Goal: Transaction & Acquisition: Purchase product/service

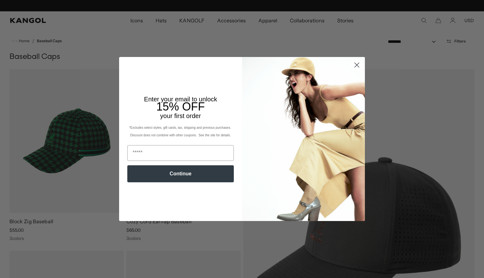
scroll to position [0, 130]
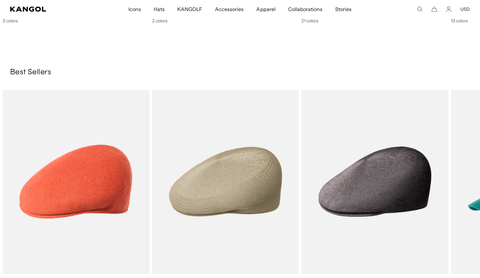
scroll to position [0, 130]
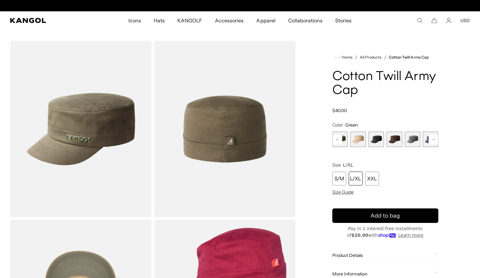
scroll to position [0, 130]
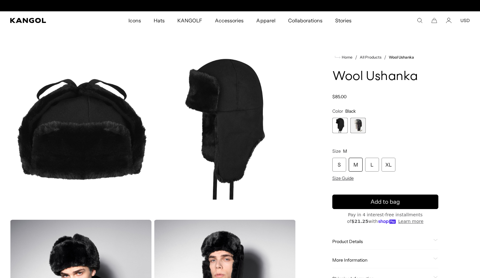
scroll to position [0, 130]
